Goal: Task Accomplishment & Management: Manage account settings

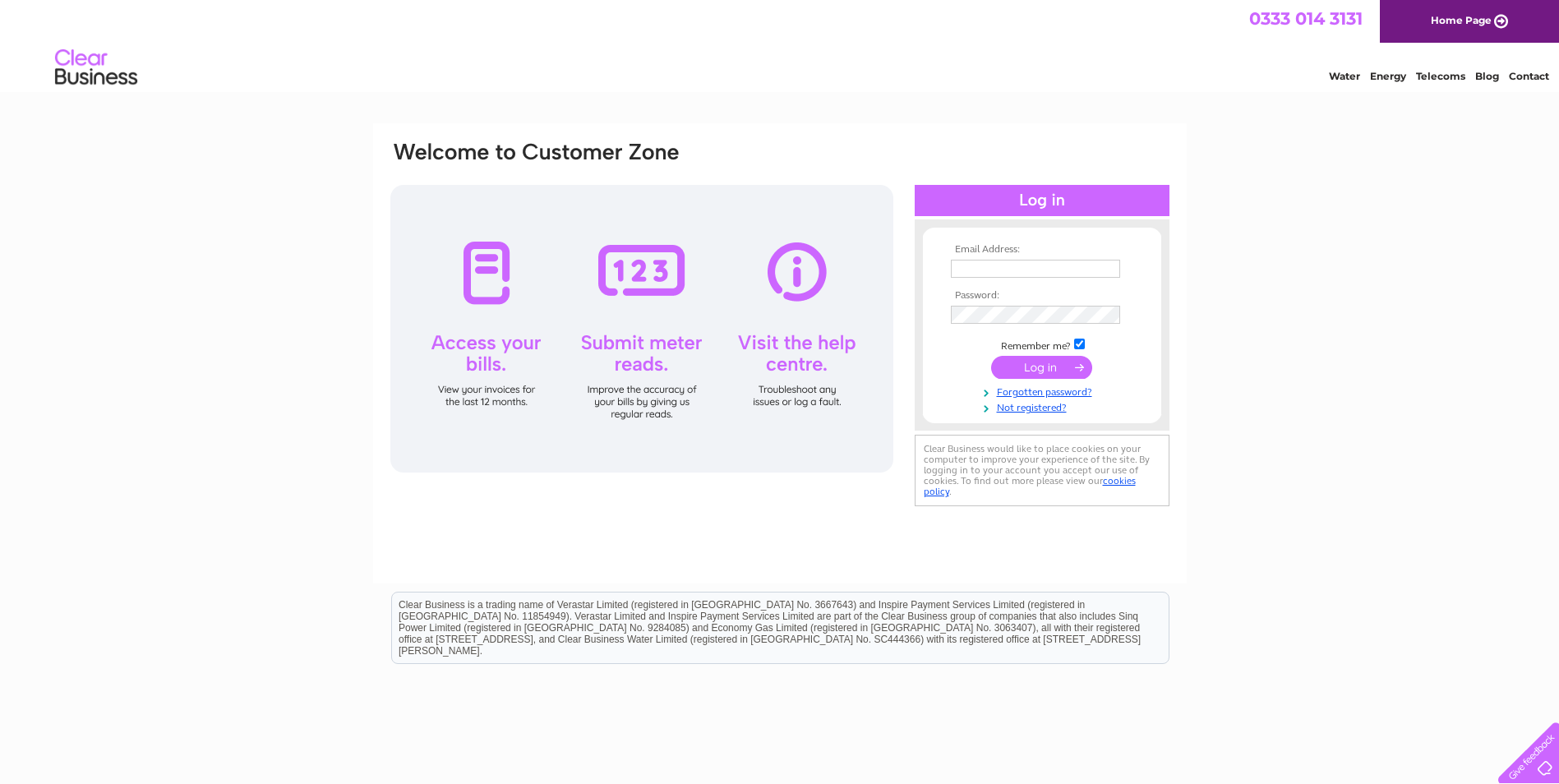
type input "paula.warren@johnoconner.co.uk"
click at [1063, 377] on input "submit" at bounding box center [1041, 367] width 101 height 23
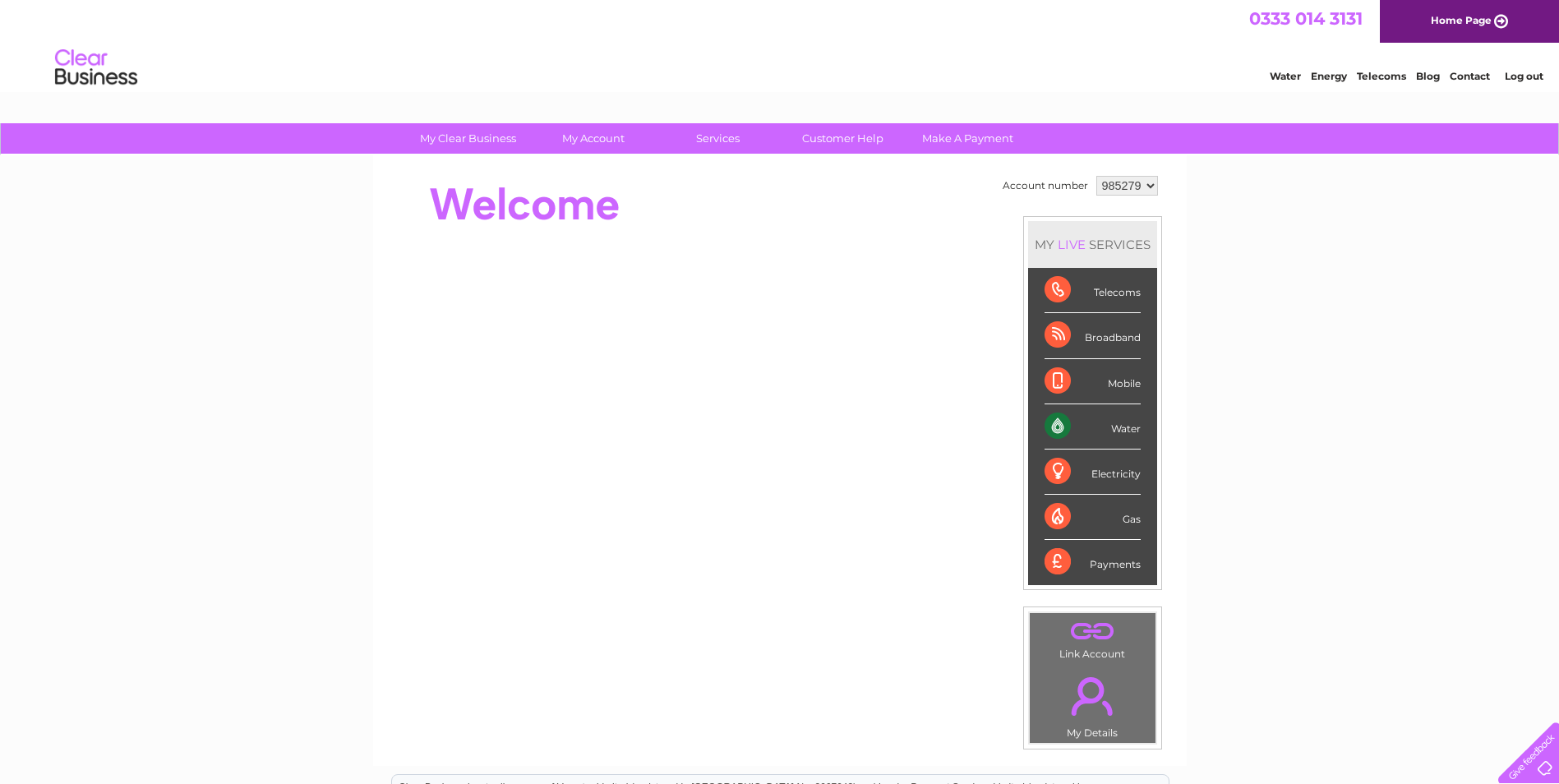
drag, startPoint x: 1200, startPoint y: 369, endPoint x: 1193, endPoint y: 331, distance: 38.6
click at [1200, 369] on div "My Clear Business Login Details My Details My Preferences Link Account My Accou…" at bounding box center [779, 584] width 1559 height 923
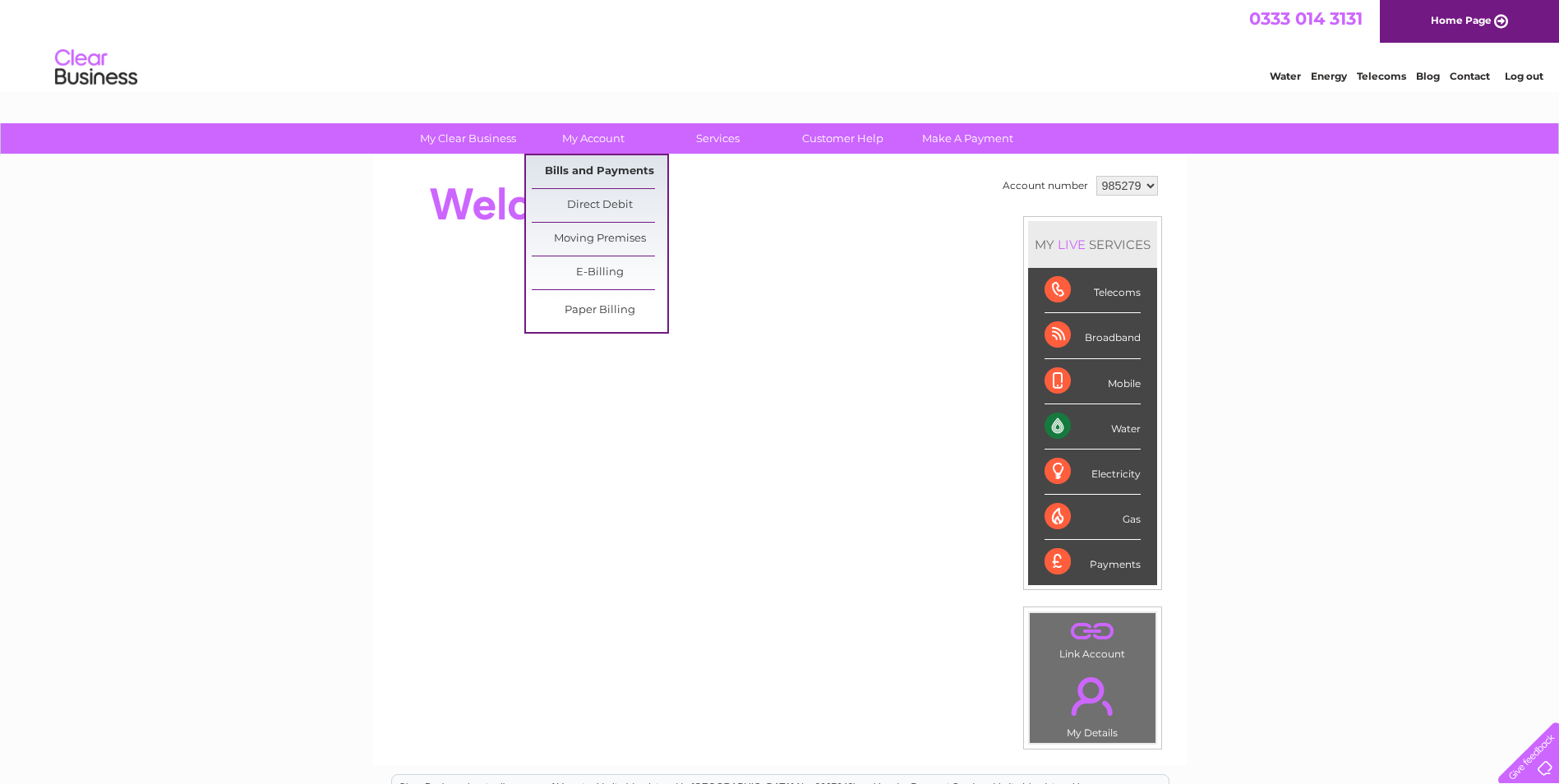
click at [589, 169] on link "Bills and Payments" at bounding box center [600, 171] width 135 height 33
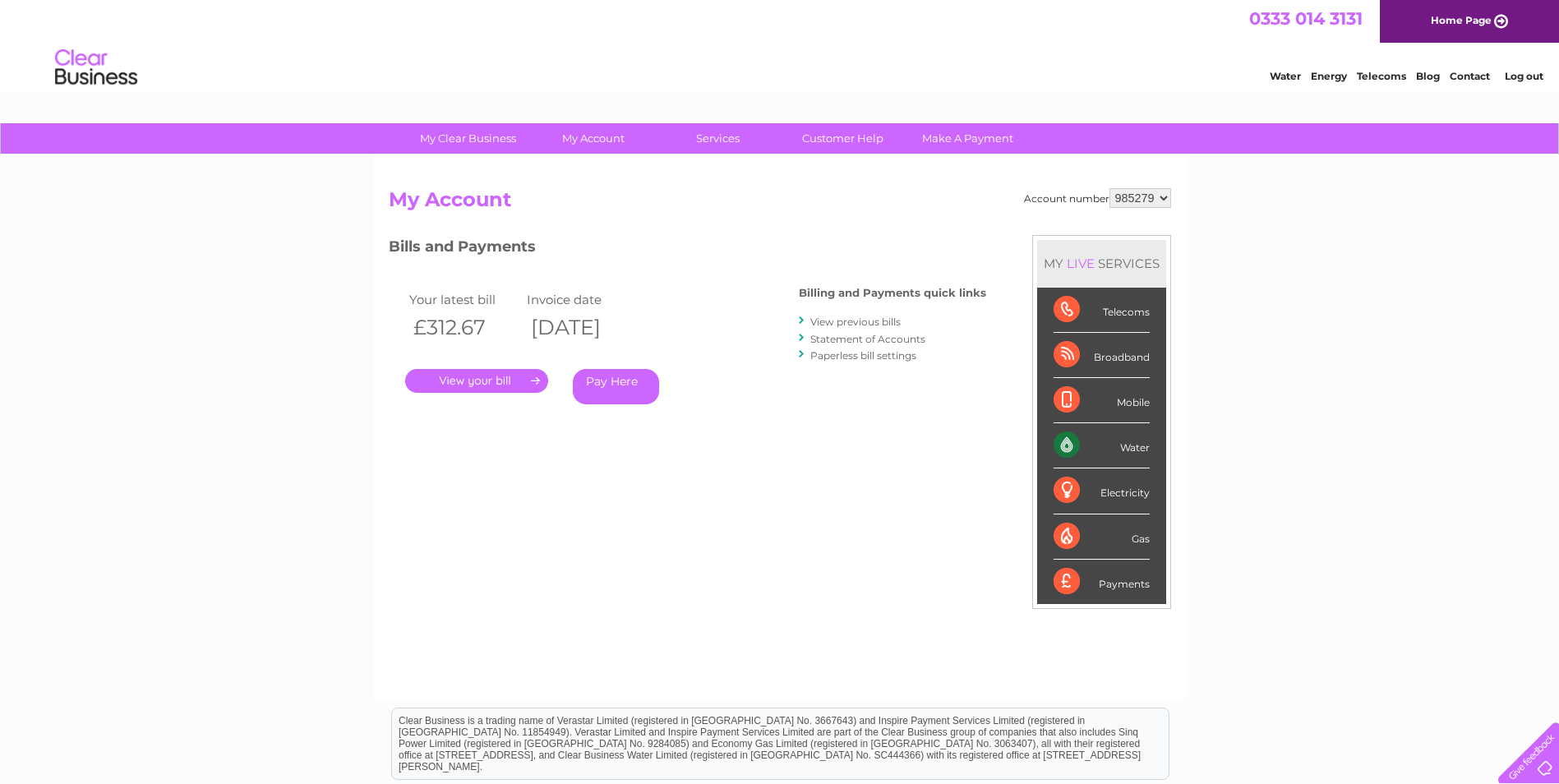
click at [496, 382] on link "." at bounding box center [477, 380] width 143 height 24
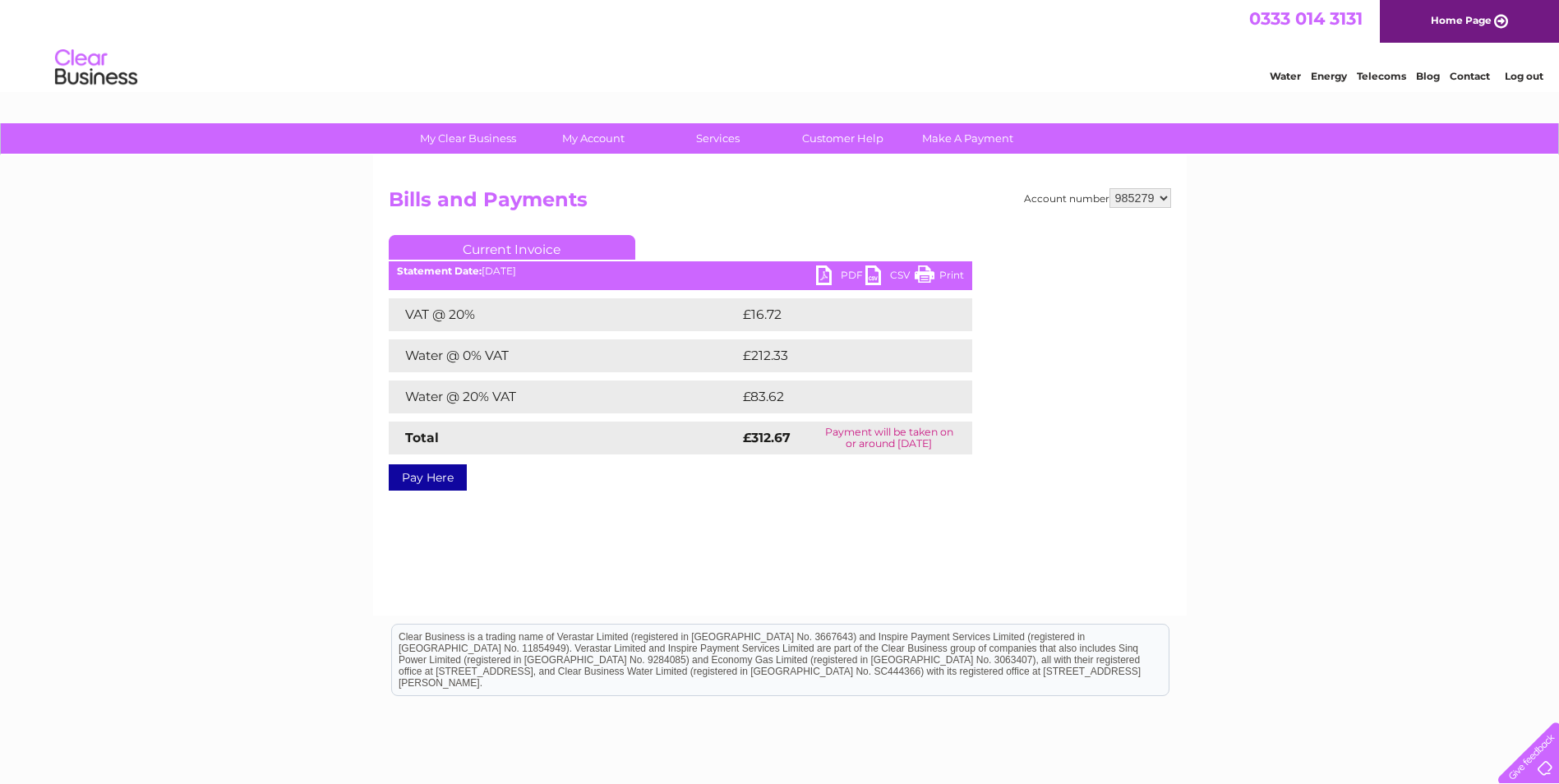
click at [827, 272] on link "PDF" at bounding box center [841, 277] width 49 height 24
